Goal: Navigation & Orientation: Understand site structure

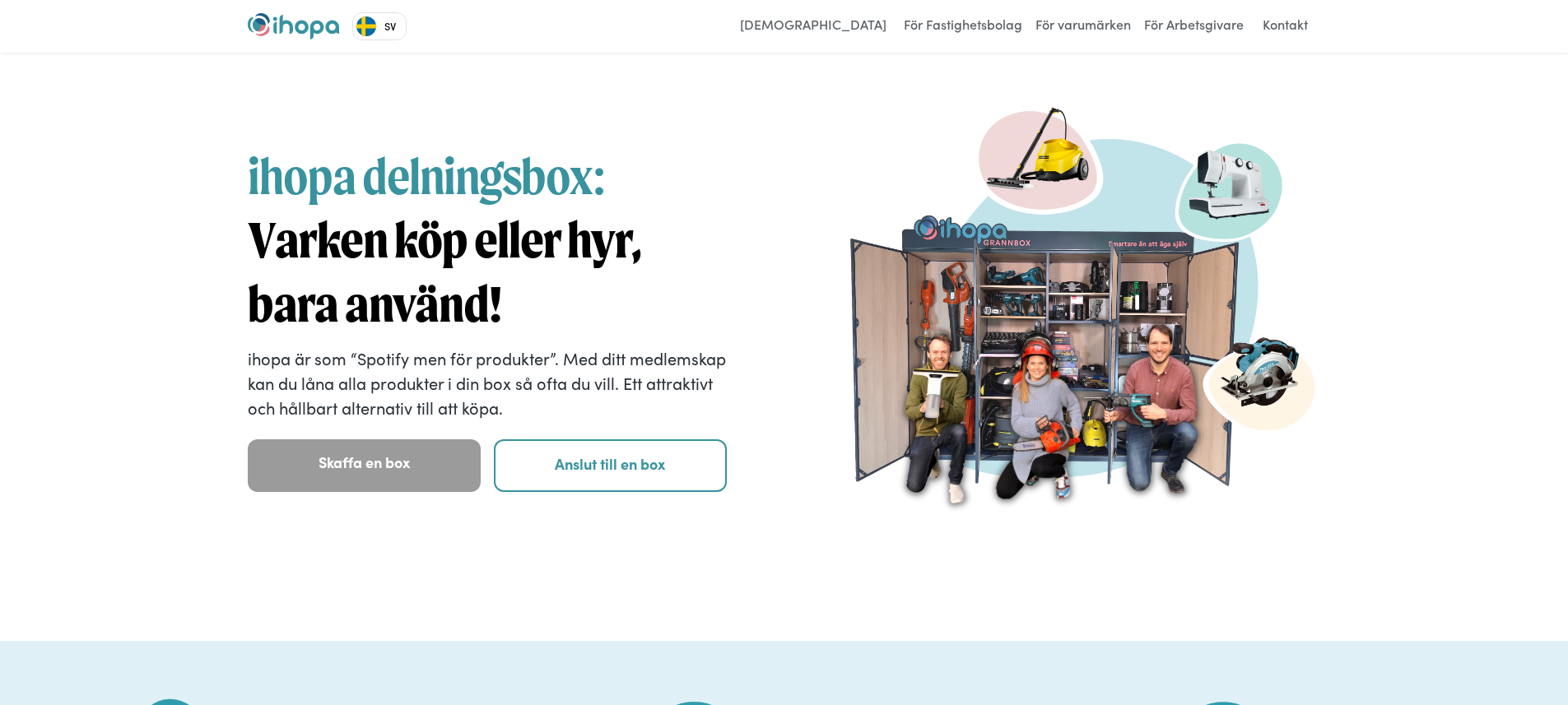
click at [390, 34] on link "SV" at bounding box center [379, 26] width 52 height 27
click at [385, 62] on link "EN" at bounding box center [380, 56] width 54 height 27
click at [386, 33] on link "EN" at bounding box center [380, 26] width 54 height 27
click at [386, 54] on link "SV" at bounding box center [379, 56] width 52 height 27
click at [386, 54] on div "ihopa delningsbox: Varken köp eller hyr, bara använd! ihopa är som “Spotify men…" at bounding box center [784, 346] width 1568 height 588
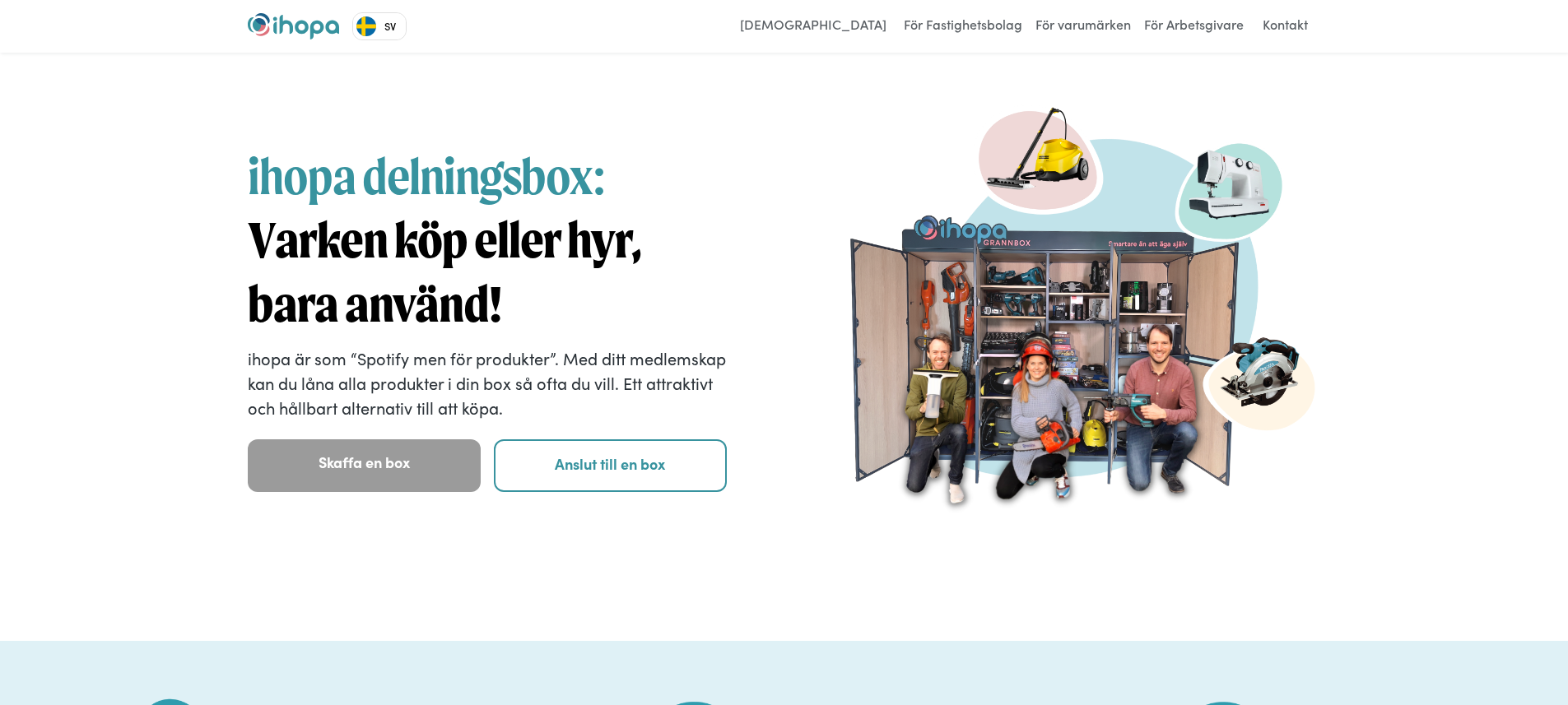
click at [373, 23] on img "Language" at bounding box center [366, 26] width 20 height 20
click at [373, 49] on img "Language list" at bounding box center [366, 56] width 20 height 20
click at [662, 187] on h1 "ihopa delningsbox: Varken köp eller hyr, bara använd!" at bounding box center [487, 240] width 480 height 191
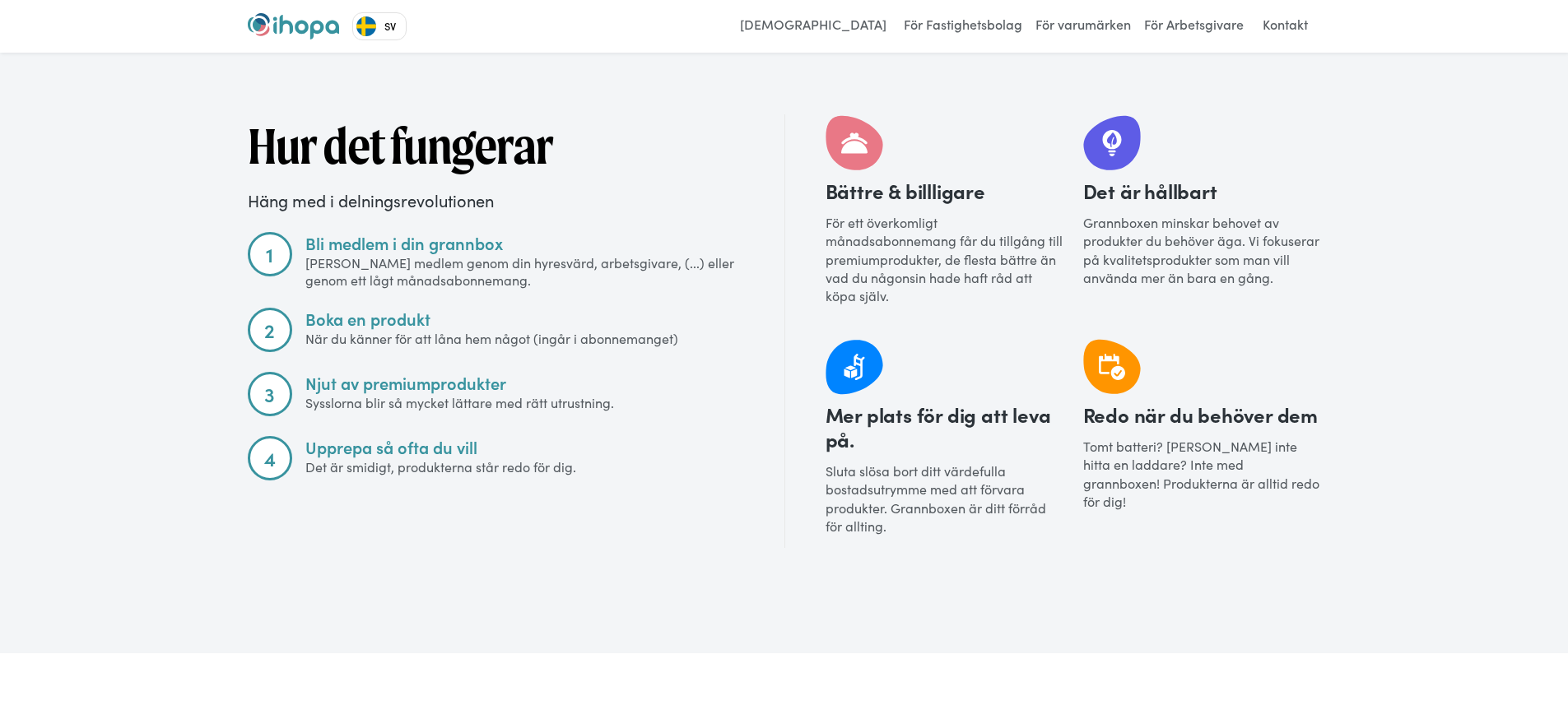
scroll to position [1747, 0]
